Goal: Check status: Check status

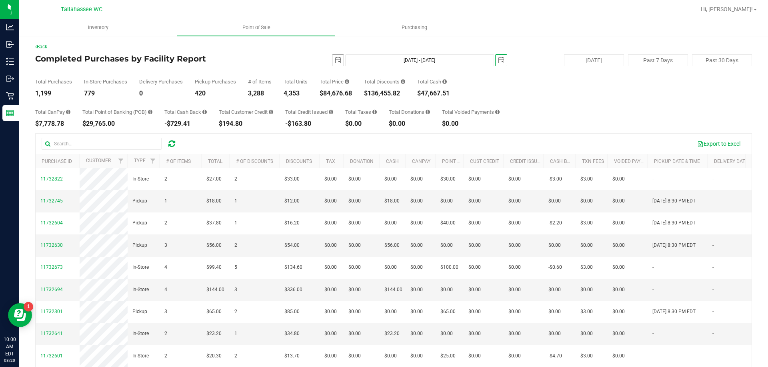
click at [338, 60] on span "select" at bounding box center [337, 60] width 11 height 11
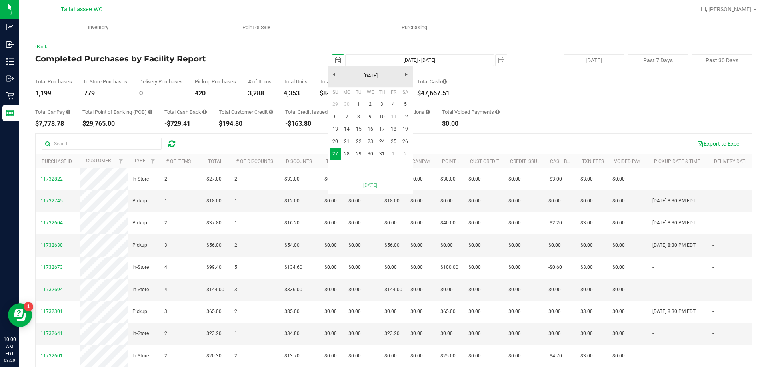
scroll to position [0, 20]
click at [363, 76] on link "[DATE]" at bounding box center [371, 76] width 86 height 12
click at [344, 98] on link "Jan" at bounding box center [340, 98] width 20 height 20
click at [368, 101] on link "1" at bounding box center [370, 104] width 12 height 12
type input "[DATE]"
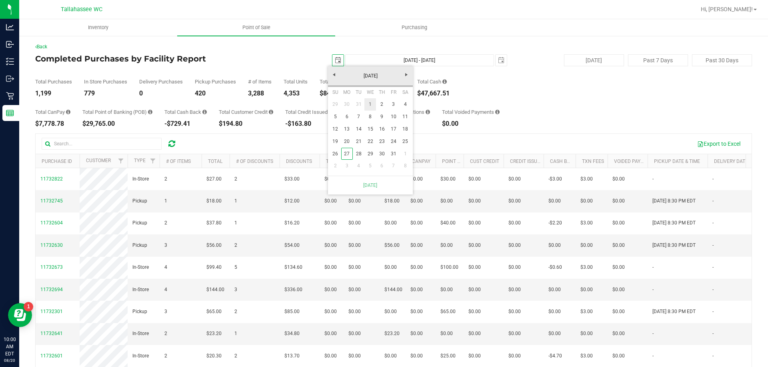
type input "[DATE] - [DATE]"
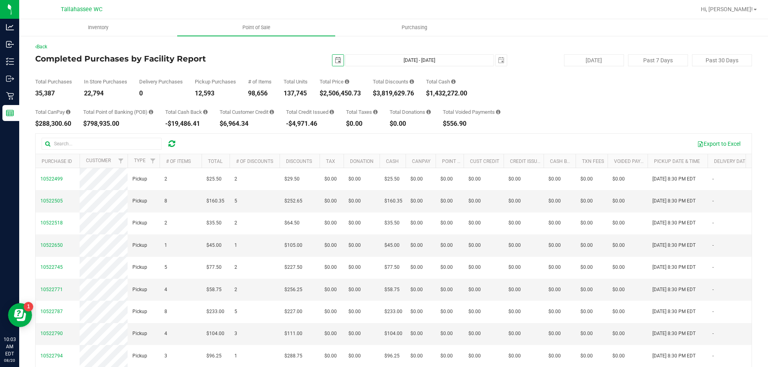
click at [335, 60] on span "select" at bounding box center [338, 60] width 6 height 6
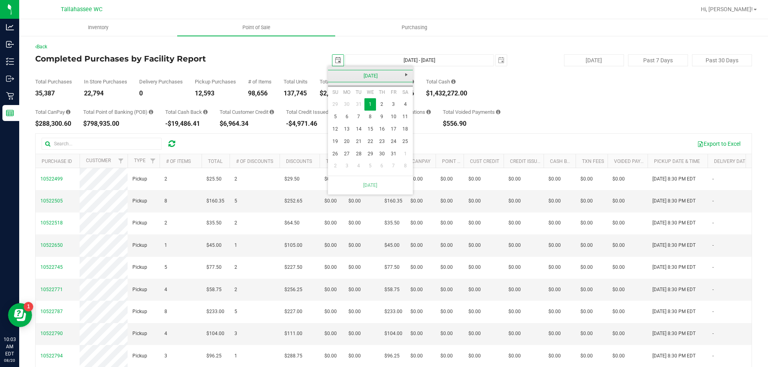
click at [355, 74] on link "[DATE]" at bounding box center [371, 76] width 86 height 12
click at [334, 76] on link "2025" at bounding box center [371, 76] width 86 height 12
click at [358, 123] on link "2024" at bounding box center [360, 120] width 20 height 20
click at [337, 94] on link "Jan" at bounding box center [340, 98] width 20 height 20
click at [348, 104] on link "1" at bounding box center [347, 104] width 12 height 12
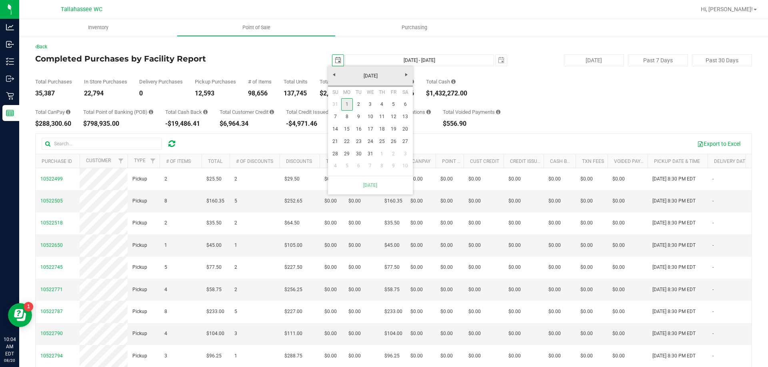
type input "[DATE]"
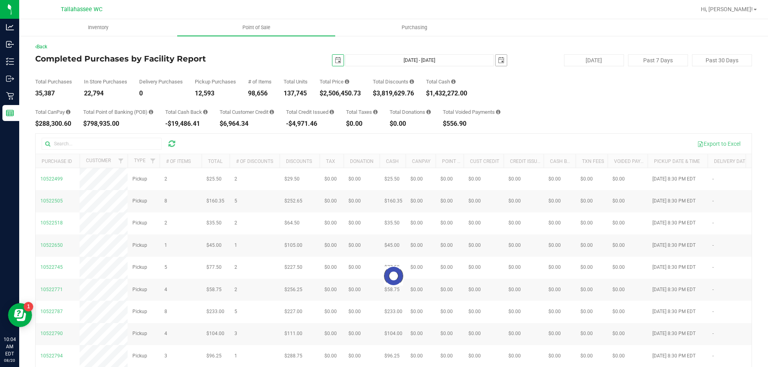
click at [498, 65] on span "select" at bounding box center [500, 60] width 11 height 11
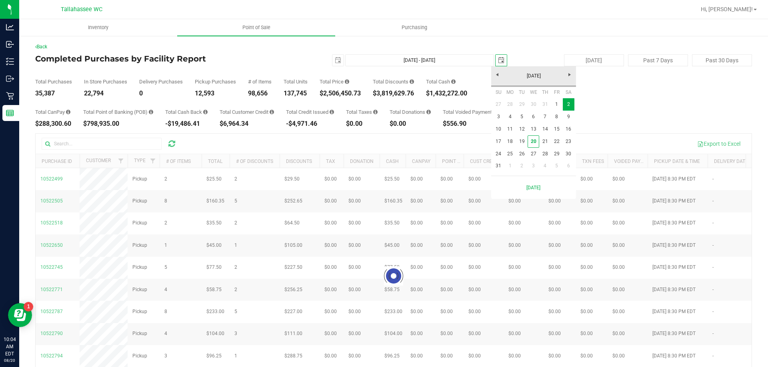
scroll to position [0, 20]
click at [531, 77] on link "[DATE]" at bounding box center [534, 76] width 86 height 12
click at [501, 76] on link "2025" at bounding box center [534, 76] width 86 height 12
click at [529, 122] on link "2024" at bounding box center [523, 120] width 20 height 20
click at [569, 144] on link "Dec" at bounding box center [564, 143] width 20 height 20
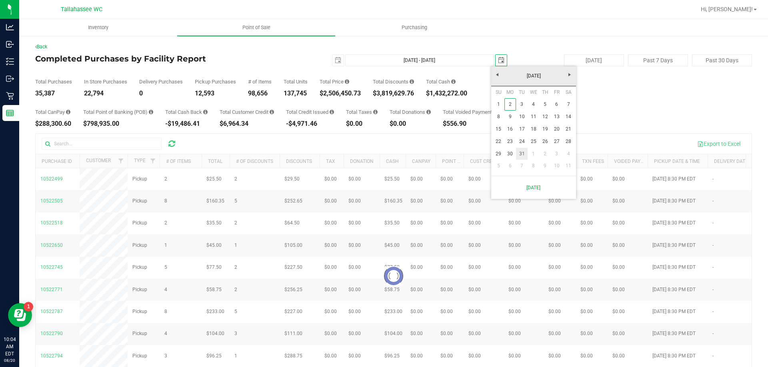
click at [521, 154] on link "31" at bounding box center [522, 154] width 12 height 12
type input "[DATE] - [DATE]"
type input "[DATE]"
